Goal: Information Seeking & Learning: Learn about a topic

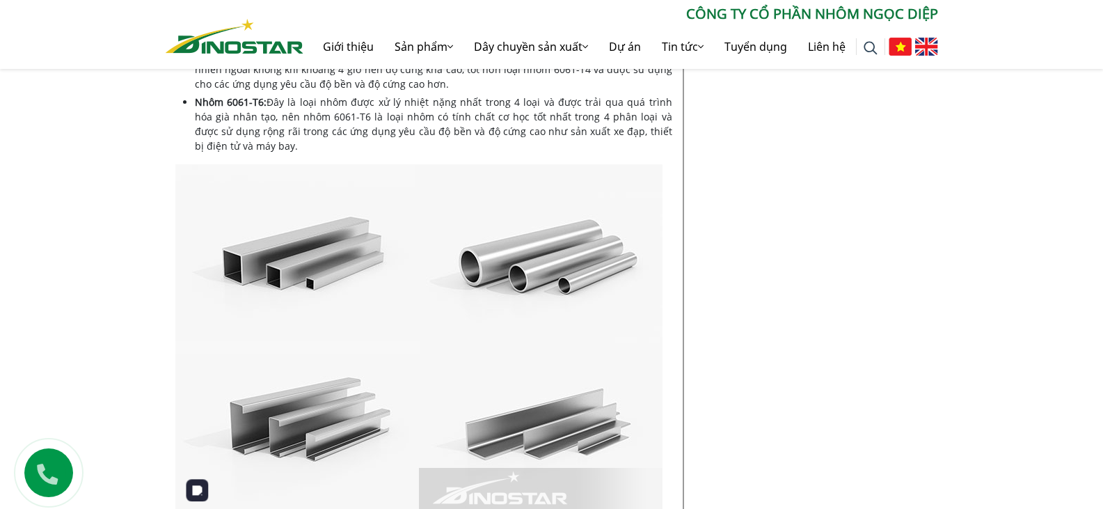
scroll to position [1553, 0]
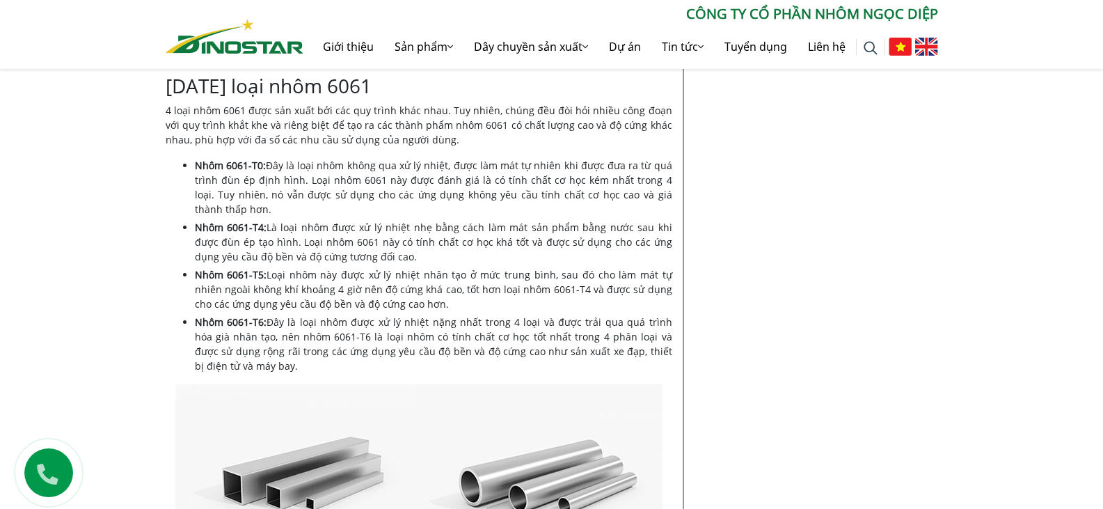
drag, startPoint x: 262, startPoint y: 368, endPoint x: 195, endPoint y: 228, distance: 155.3
click at [195, 228] on ul "Nhôm 6061-T0: Đây là loại nhôm không qua xử lý nhiệt, được làm mát tự nhiên khi…" at bounding box center [433, 265] width 477 height 215
copy ul "Lore 3393-I8: Do sita cons adip el se doeiu tem inci utla etd mag ali enim admi…"
click at [400, 243] on li "Nhôm 6061-T4: Là loại nhôm được xử lý nhiệt nhẹ bằng cách làm mát sản phẩm bằng…" at bounding box center [433, 242] width 477 height 44
drag, startPoint x: 414, startPoint y: 253, endPoint x: 143, endPoint y: 230, distance: 271.6
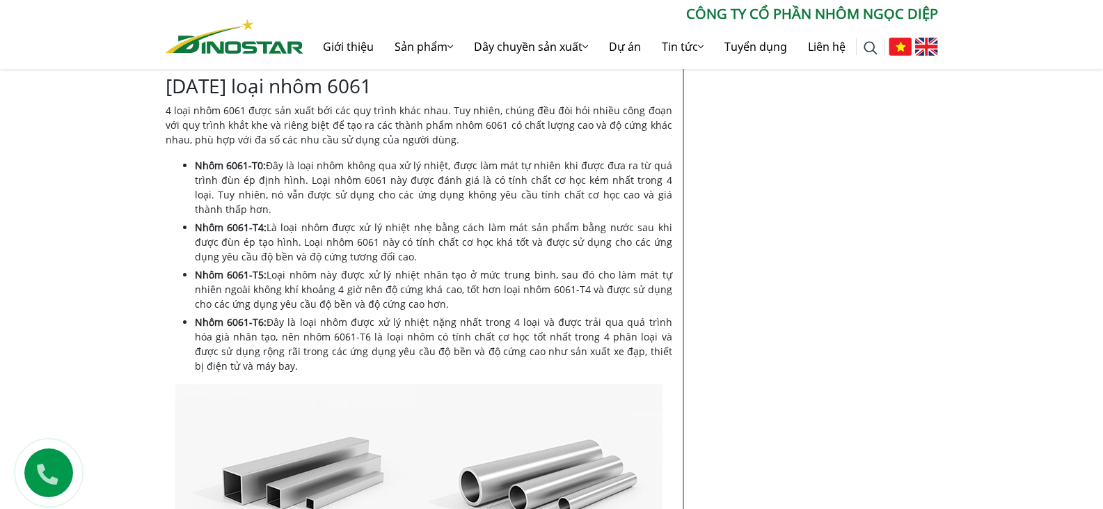
copy li "Nhôm 6061-T4: Là loại nhôm được xử lý nhiệt nhẹ bằng cách làm mát sản phẩm bằng…"
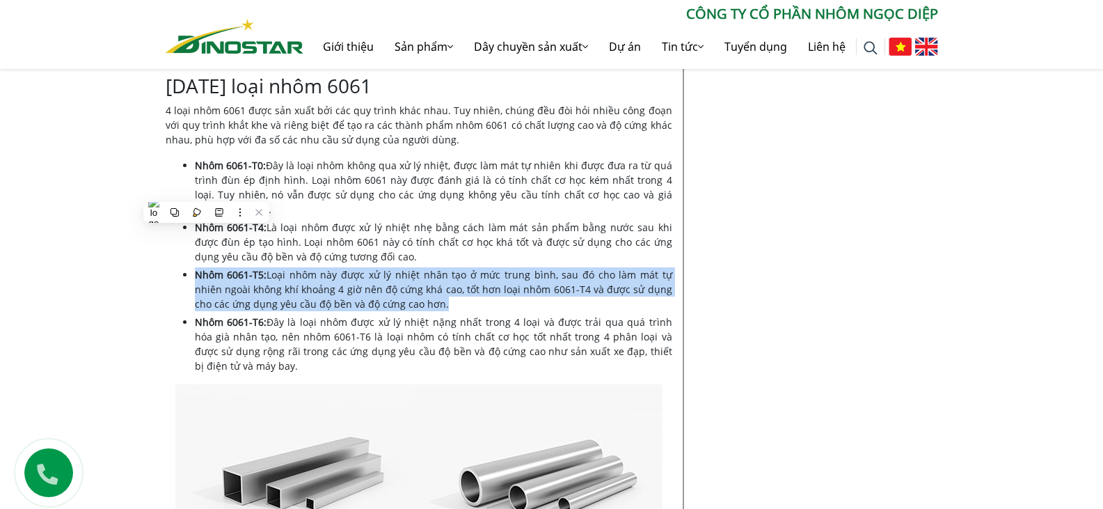
drag, startPoint x: 401, startPoint y: 306, endPoint x: 197, endPoint y: 272, distance: 207.3
click at [197, 272] on li "Nhôm 6061-T5: Loại nhôm này được xử lý nhiệt nhân tạo ở mức trung bình, sau đó …" at bounding box center [433, 289] width 477 height 44
copy li "Nhôm 6061-T5: Loại nhôm này được xử lý nhiệt nhân tạo ở mức trung bình, sau đó …"
drag, startPoint x: 280, startPoint y: 364, endPoint x: 197, endPoint y: 323, distance: 92.4
click at [197, 323] on li "Nhôm 6061-T6: Đây là loại nhôm được xử lý nhiệt nặng nhất trong 4 loại và được …" at bounding box center [433, 343] width 477 height 58
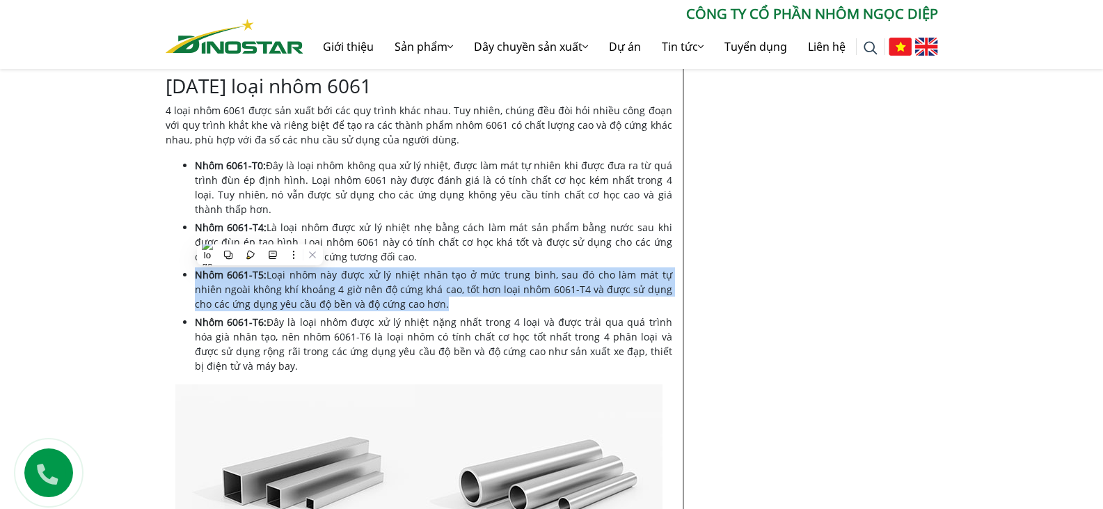
copy li "Nhôm 6061-T6: Đây là loại nhôm được xử lý nhiệt nặng nhất trong 4 loại và được …"
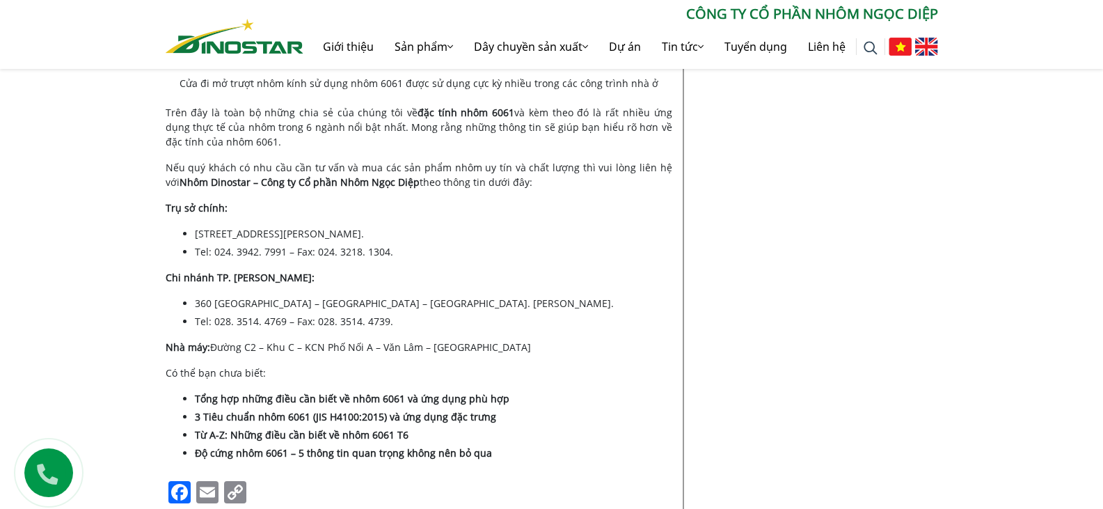
scroll to position [6006, 0]
